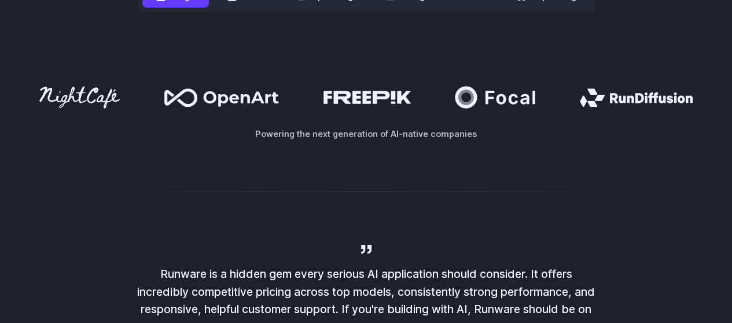
scroll to position [520, 0]
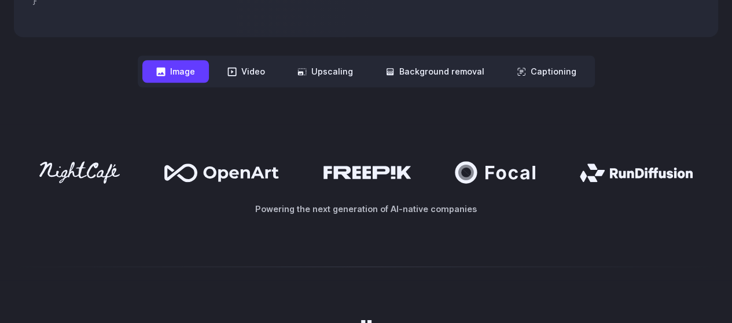
click at [183, 72] on button "Image" at bounding box center [175, 71] width 67 height 23
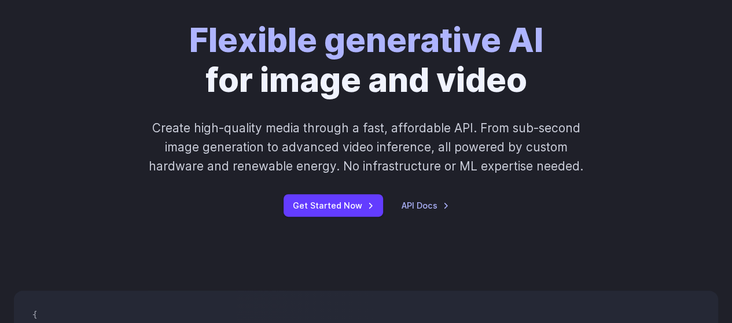
scroll to position [0, 0]
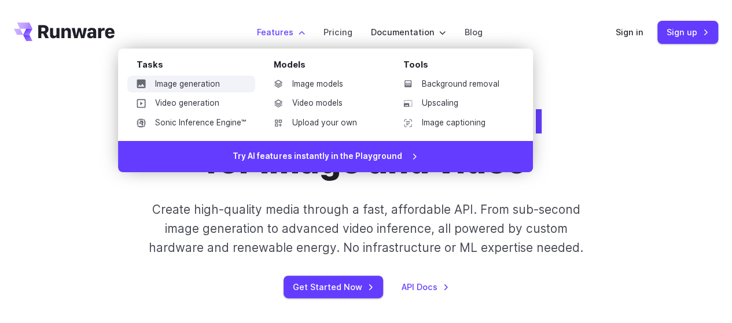
click at [193, 85] on link "Image generation" at bounding box center [191, 84] width 128 height 17
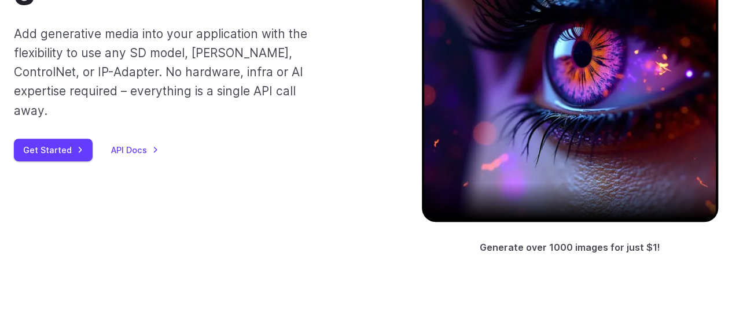
scroll to position [116, 0]
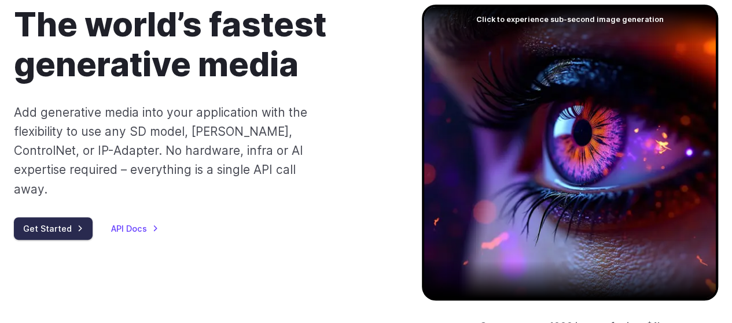
click at [51, 217] on link "Get Started" at bounding box center [53, 228] width 79 height 23
